Goal: Task Accomplishment & Management: Complete application form

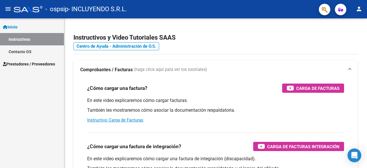
click at [26, 65] on span "Prestadores / Proveedores" at bounding box center [29, 64] width 52 height 6
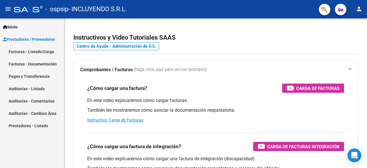
click at [37, 51] on link "Facturas - Listado/Carga" at bounding box center [32, 51] width 64 height 12
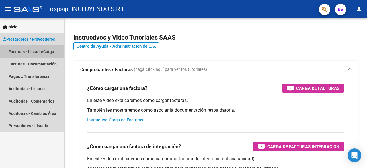
click at [33, 54] on link "Facturas - Listado/Carga" at bounding box center [32, 51] width 64 height 12
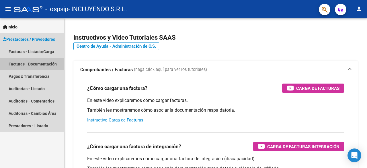
click at [29, 66] on link "Facturas - Documentación" at bounding box center [32, 64] width 64 height 12
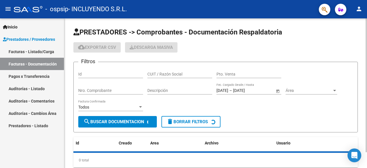
click at [315, 89] on span "Área" at bounding box center [309, 90] width 46 height 5
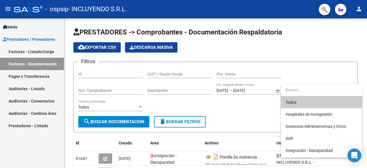
click at [18, 52] on div at bounding box center [183, 84] width 367 height 168
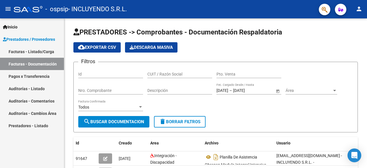
click at [21, 50] on link "Facturas - Listado/Carga" at bounding box center [32, 51] width 64 height 12
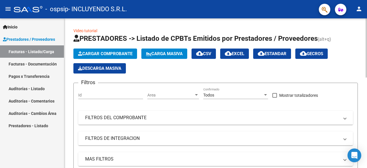
click at [89, 54] on span "Cargar Comprobante" at bounding box center [105, 53] width 54 height 5
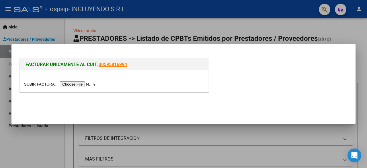
click at [85, 85] on input "file" at bounding box center [60, 84] width 73 height 6
click at [77, 84] on input "file" at bounding box center [60, 84] width 73 height 6
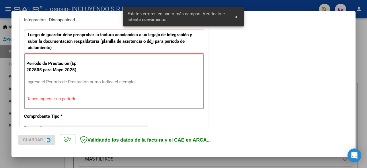
scroll to position [150, 0]
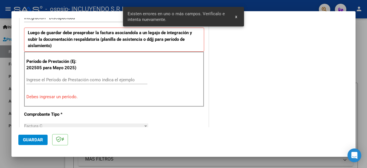
click at [48, 77] on input "Ingrese el Período de Prestación como indica el ejemplo" at bounding box center [86, 79] width 121 height 5
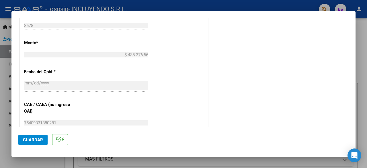
scroll to position [351, 0]
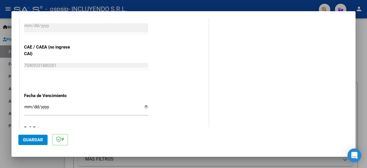
type input "202509"
click at [145, 105] on input "Ingresar la fecha" at bounding box center [86, 108] width 124 height 9
type input "[DATE]"
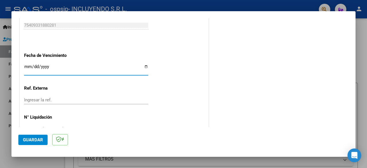
scroll to position [407, 0]
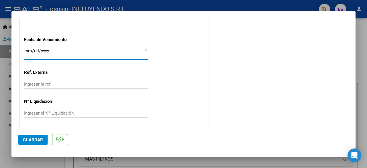
click at [24, 140] on span "Guardar" at bounding box center [33, 139] width 20 height 5
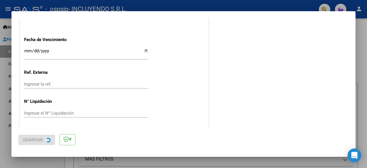
scroll to position [0, 0]
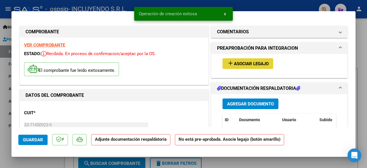
click at [255, 67] on button "add Asociar Legajo" at bounding box center [247, 63] width 51 height 11
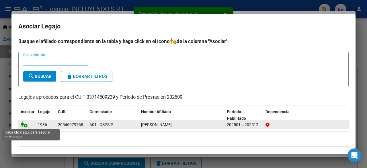
click at [24, 127] on icon at bounding box center [24, 124] width 7 height 6
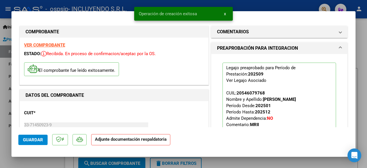
scroll to position [86, 0]
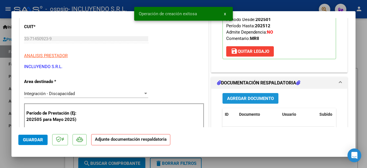
click at [256, 97] on span "Agregar Documento" at bounding box center [250, 98] width 47 height 5
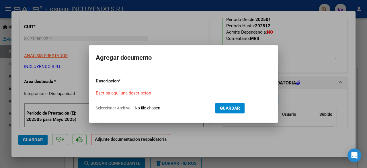
click at [154, 110] on input "Seleccionar Archivo" at bounding box center [173, 107] width 76 height 5
type input "C:\fakepath\Comprobante de CAE FC 00003-00008678 [PERSON_NAME]- [DATE].pdf"
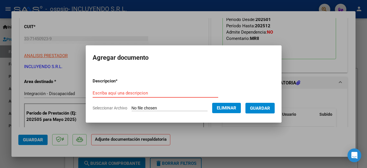
drag, startPoint x: 128, startPoint y: 89, endPoint x: 120, endPoint y: 93, distance: 9.5
paste input "Comprobante de CAE FC 00003-00008678 OBREGON , [PERSON_NAME]- [DATE]"
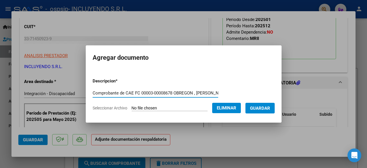
scroll to position [0, 42]
type input "Comprobante de CAE FC 00003-00008678 OBREGON , [PERSON_NAME]- [DATE]"
click at [263, 106] on span "Guardar" at bounding box center [260, 107] width 20 height 5
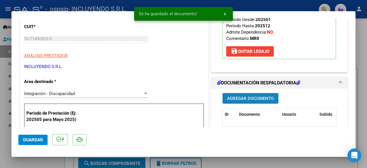
click at [259, 96] on span "Agregar Documento" at bounding box center [250, 98] width 47 height 5
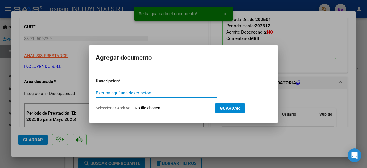
click at [147, 109] on input "Seleccionar Archivo" at bounding box center [173, 107] width 76 height 5
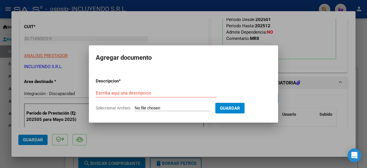
type input "C:\fakepath\Constancia de CUIT- Incluyendo SRL.pdf"
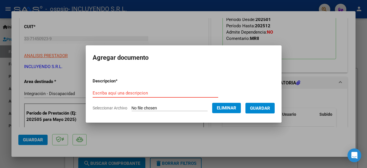
paste input "Constancia de CUIT- Incluyendo SRL"
type input "Constancia de CUIT- Incluyendo SRL"
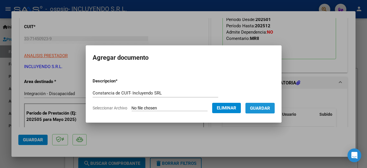
click at [263, 107] on span "Guardar" at bounding box center [260, 107] width 20 height 5
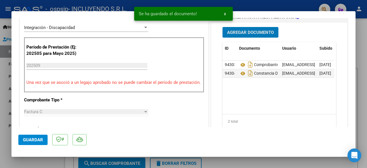
scroll to position [143, 0]
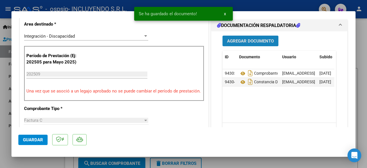
click at [257, 44] on button "Agregar Documento" at bounding box center [250, 41] width 56 height 11
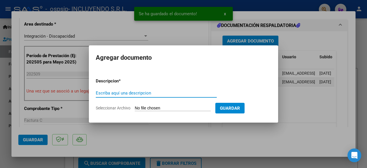
click at [157, 109] on input "Seleccionar Archivo" at bounding box center [173, 107] width 76 height 5
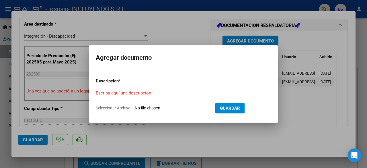
type input "C:\fakepath\Planilla de asistencia OBREGON Modulo Integral Intensivo [DATE].pdf"
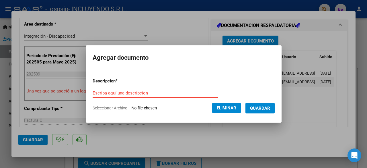
paste input "Planilla de asistencia OBREGON Modulo Integral Intensivo [DATE]"
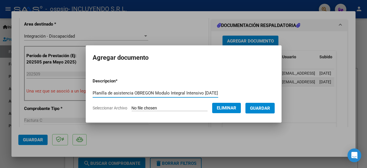
type input "Planilla de asistencia OBREGON Modulo Integral Intensivo [DATE]"
click at [264, 108] on span "Guardar" at bounding box center [260, 107] width 20 height 5
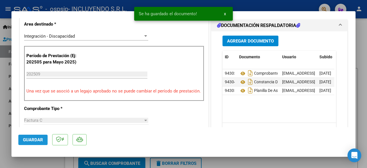
click at [36, 140] on span "Guardar" at bounding box center [33, 139] width 20 height 5
click at [218, 163] on div at bounding box center [183, 84] width 367 height 168
type input "$ 0,00"
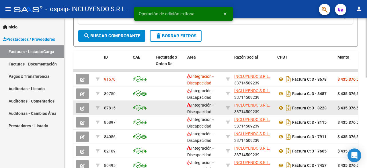
scroll to position [143, 0]
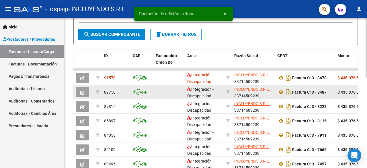
click at [345, 90] on strong "$ 435.376,56" at bounding box center [349, 92] width 24 height 5
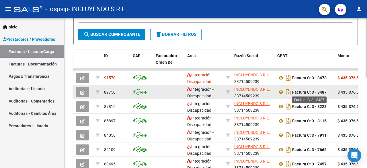
click at [315, 93] on strong "Factura C: 3 - 8487" at bounding box center [309, 92] width 34 height 5
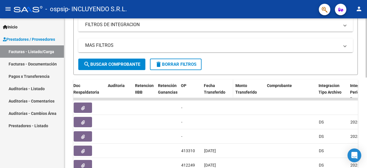
scroll to position [114, 0]
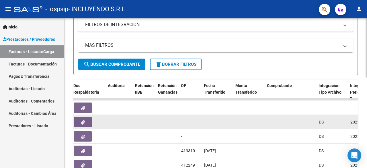
click at [83, 118] on button "button" at bounding box center [83, 122] width 18 height 10
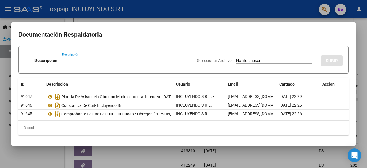
click at [359, 46] on div at bounding box center [183, 84] width 367 height 168
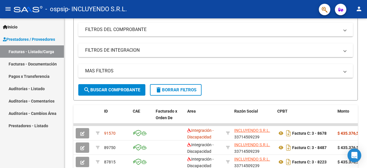
scroll to position [85, 0]
